Goal: Task Accomplishment & Management: Use online tool/utility

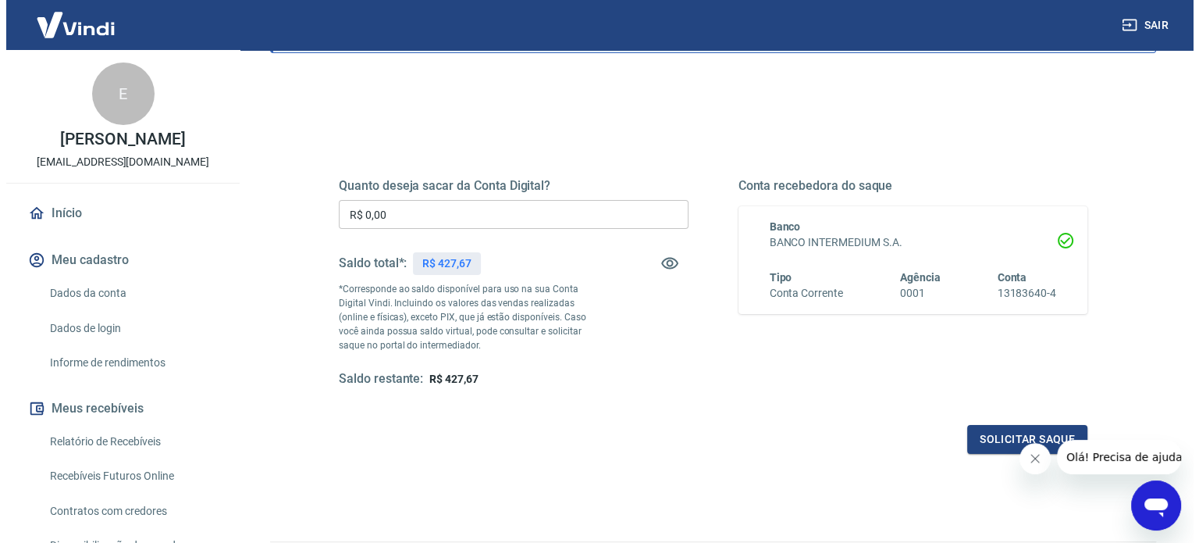
scroll to position [156, 0]
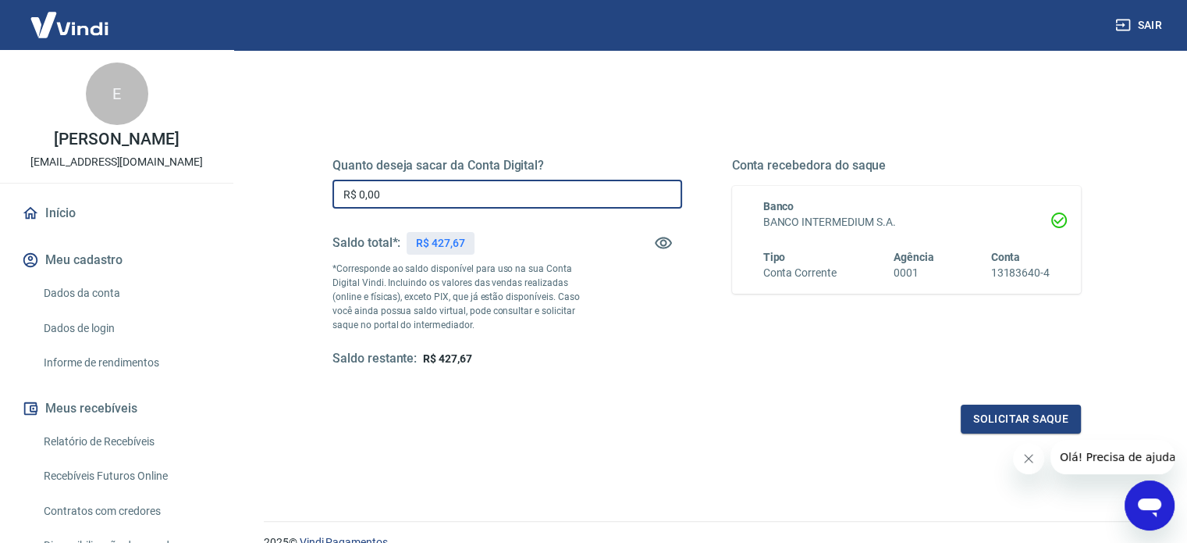
click at [437, 190] on input "R$ 0,00" at bounding box center [508, 194] width 350 height 29
type input "R$ 427,67"
click at [1049, 416] on button "Solicitar saque" at bounding box center [1021, 418] width 120 height 29
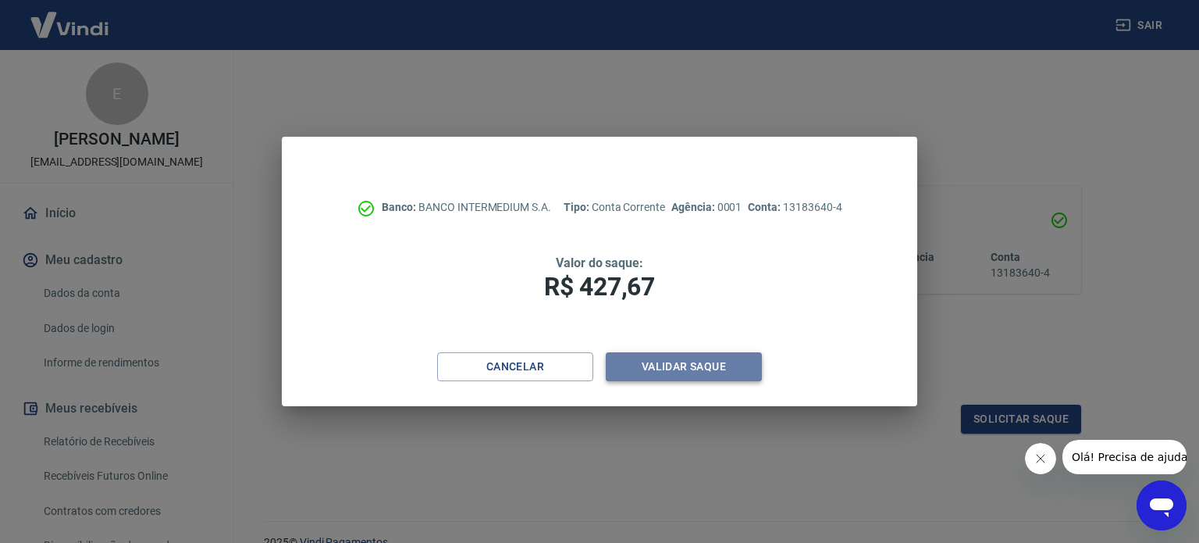
click at [709, 359] on button "Validar saque" at bounding box center [684, 366] width 156 height 29
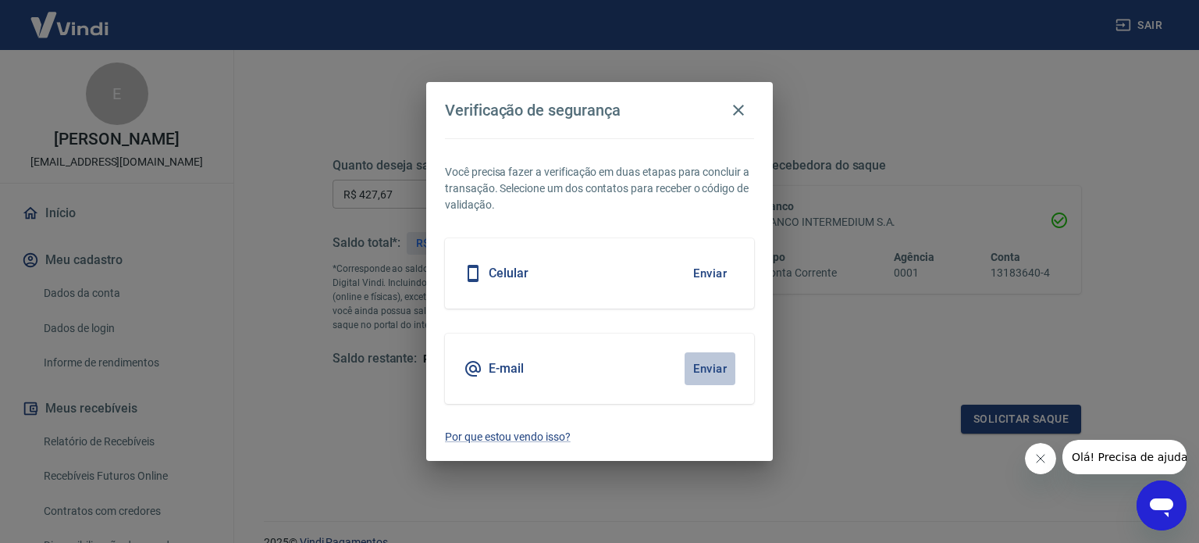
click at [699, 371] on button "Enviar" at bounding box center [710, 368] width 51 height 33
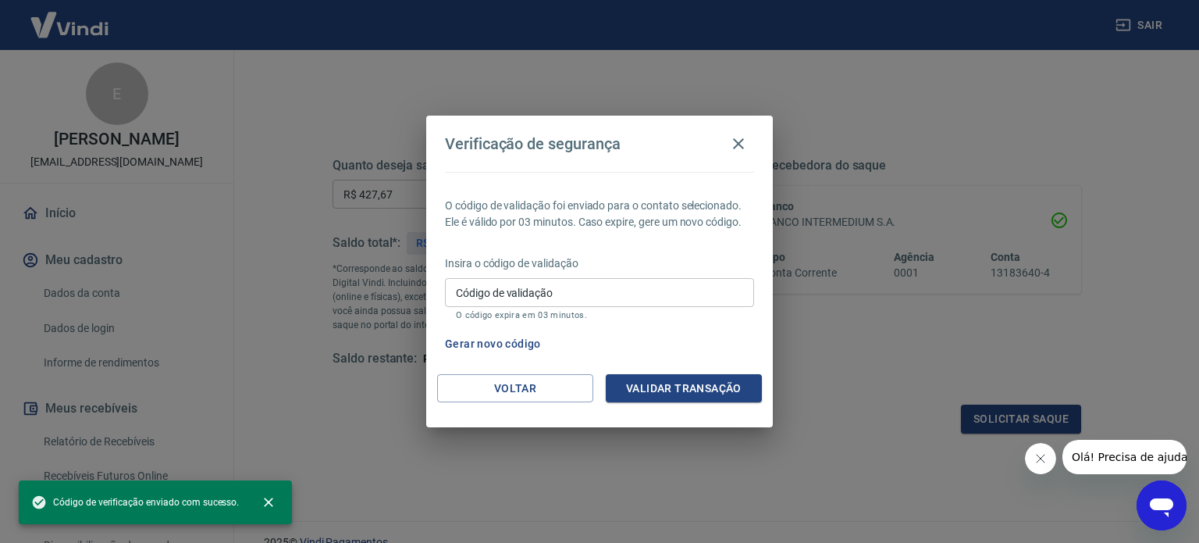
click at [520, 297] on input "Código de validação" at bounding box center [599, 292] width 309 height 29
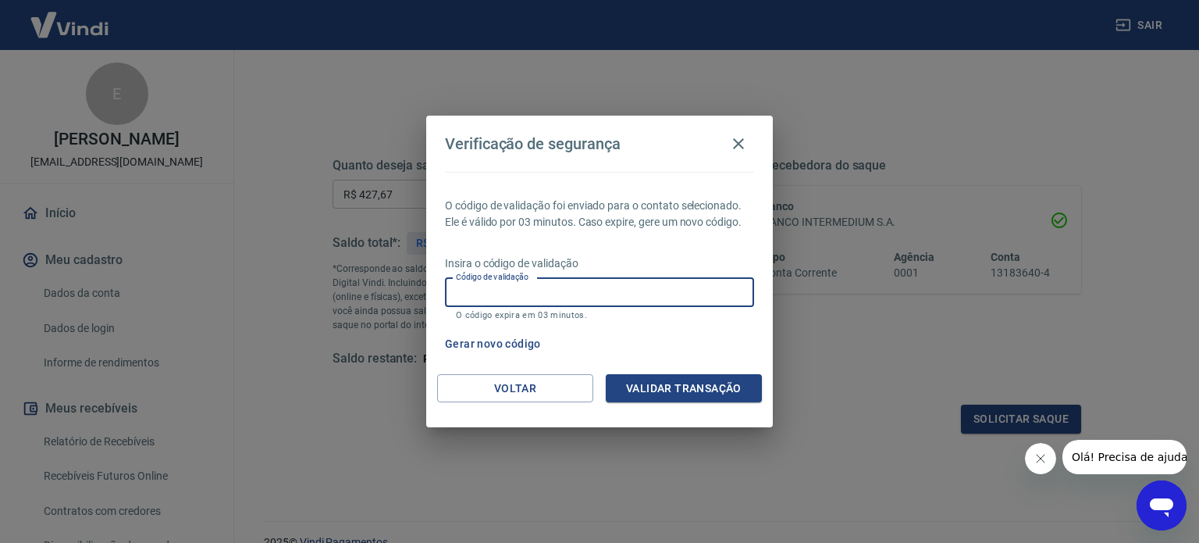
paste input "972153"
type input "972153"
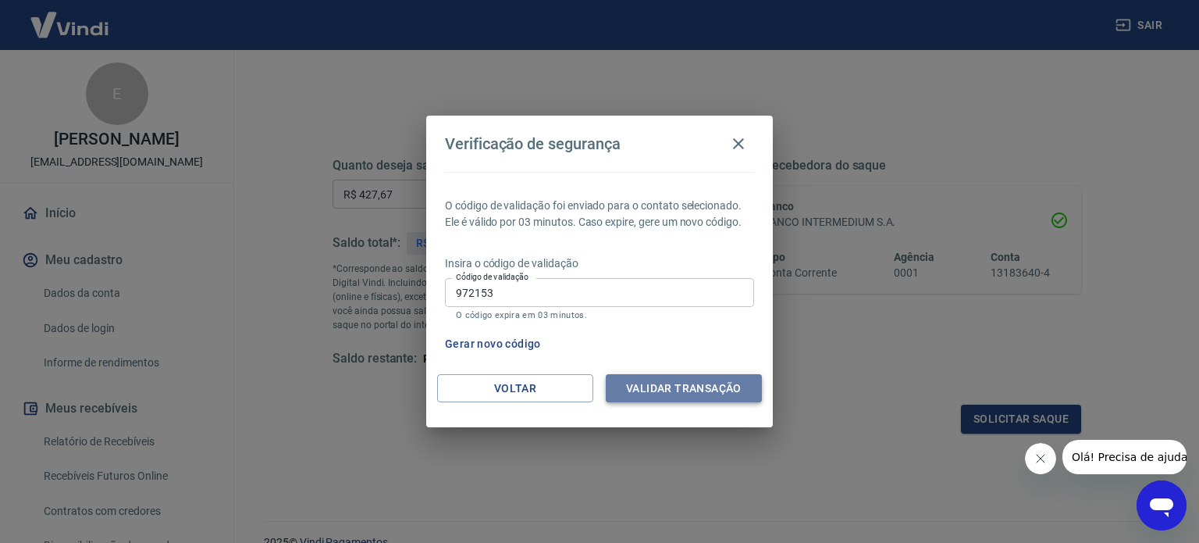
click at [676, 395] on button "Validar transação" at bounding box center [684, 388] width 156 height 29
